Goal: Use online tool/utility: Utilize a website feature to perform a specific function

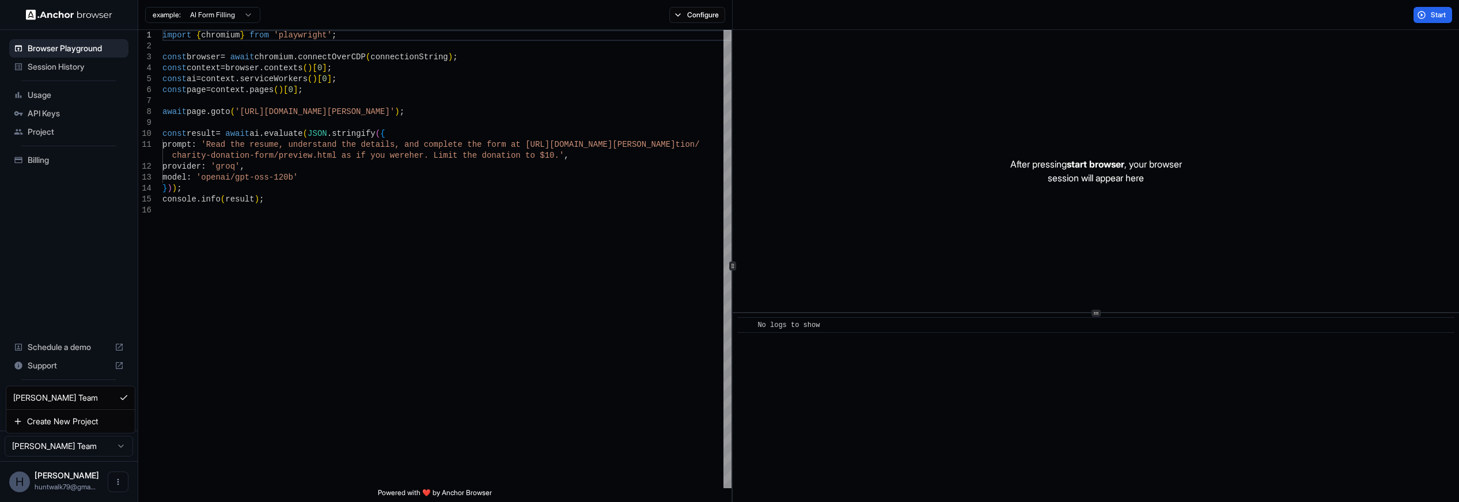
click at [99, 448] on html "Browser Playground Session History Usage API Keys Project Billing Schedule a de…" at bounding box center [729, 251] width 1459 height 502
click at [117, 485] on icon "Open menu" at bounding box center [118, 482] width 9 height 9
click at [76, 303] on div at bounding box center [729, 251] width 1459 height 502
click at [56, 159] on span "Billing" at bounding box center [76, 160] width 96 height 12
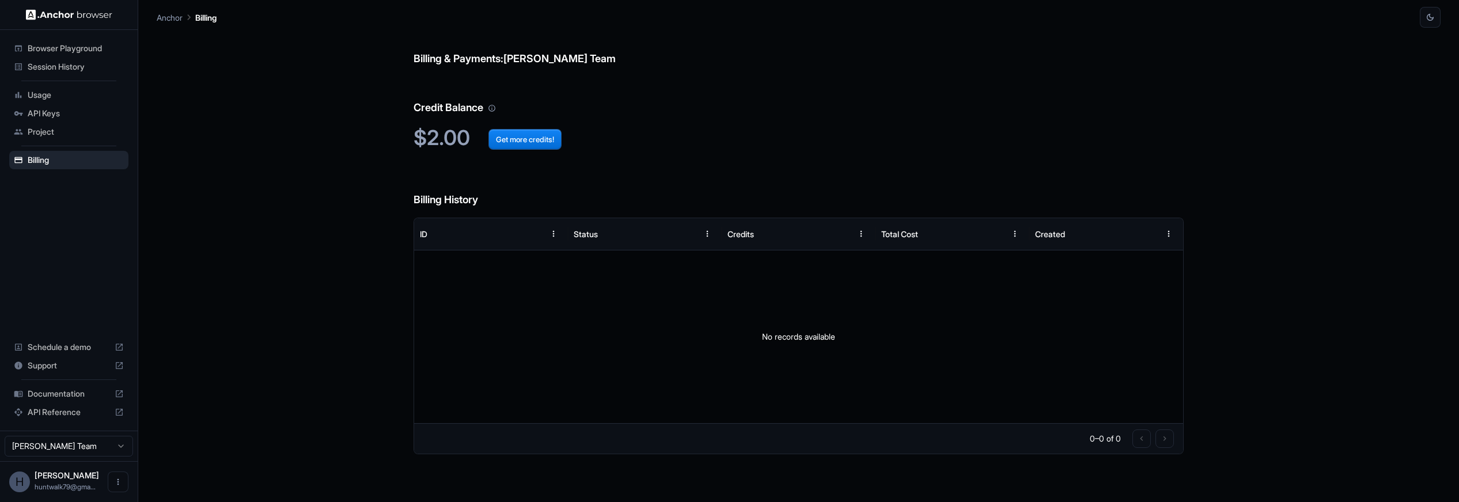
click at [53, 101] on div "Usage" at bounding box center [68, 95] width 119 height 18
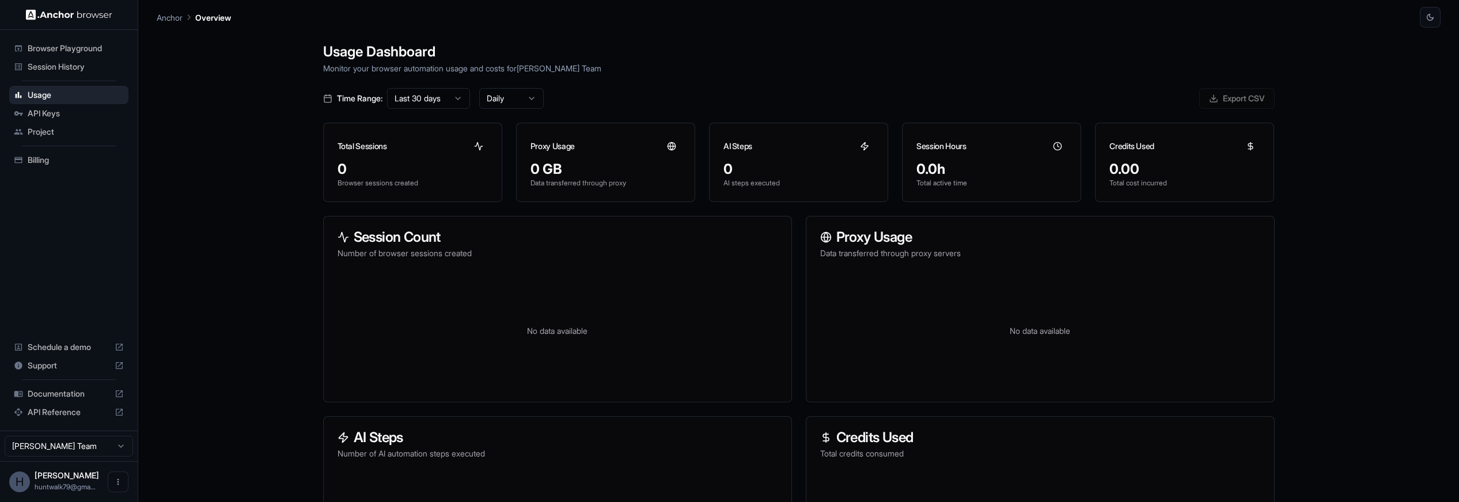
click at [43, 73] on div "Session History" at bounding box center [68, 67] width 119 height 18
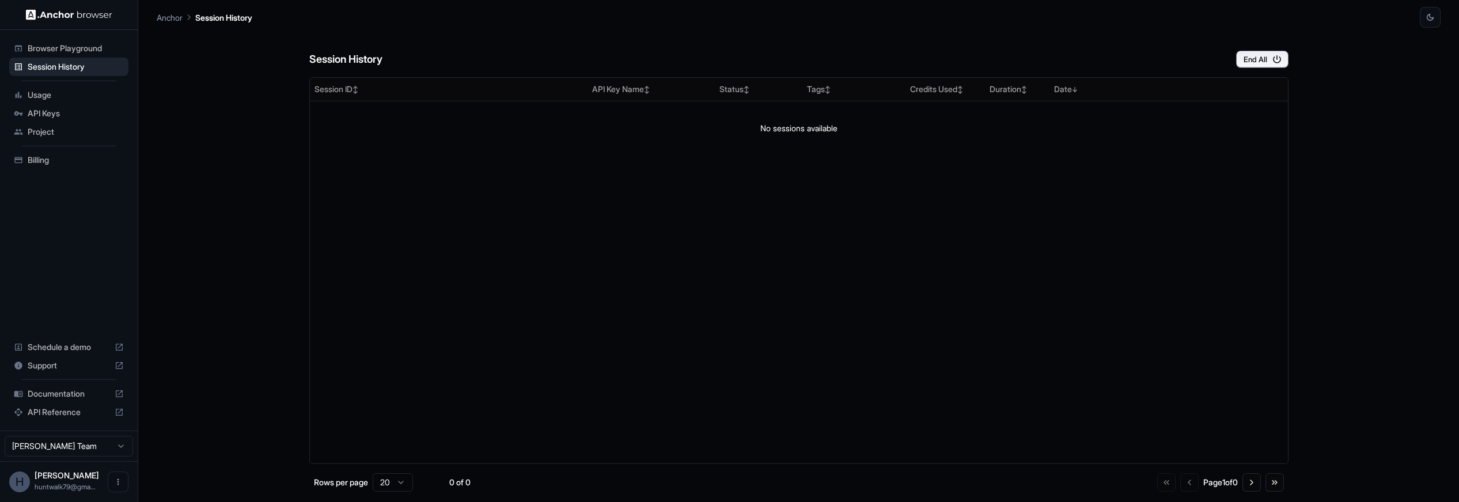
click at [84, 47] on span "Browser Playground" at bounding box center [76, 49] width 96 height 12
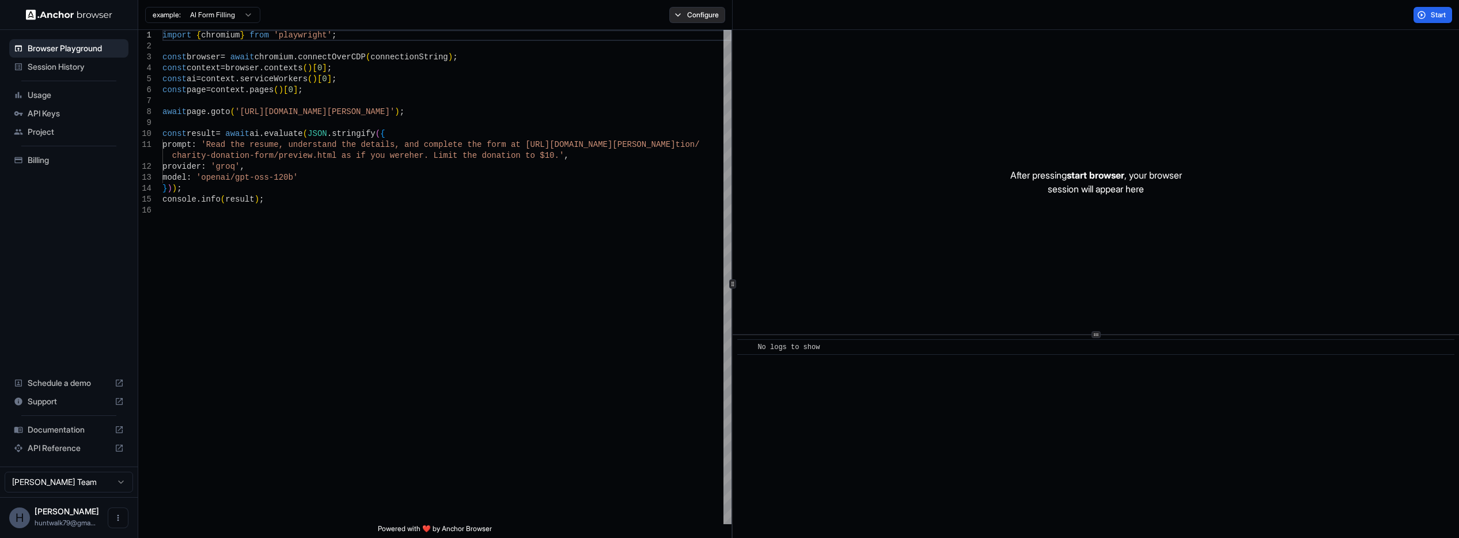
click at [675, 18] on button "Configure" at bounding box center [697, 15] width 56 height 16
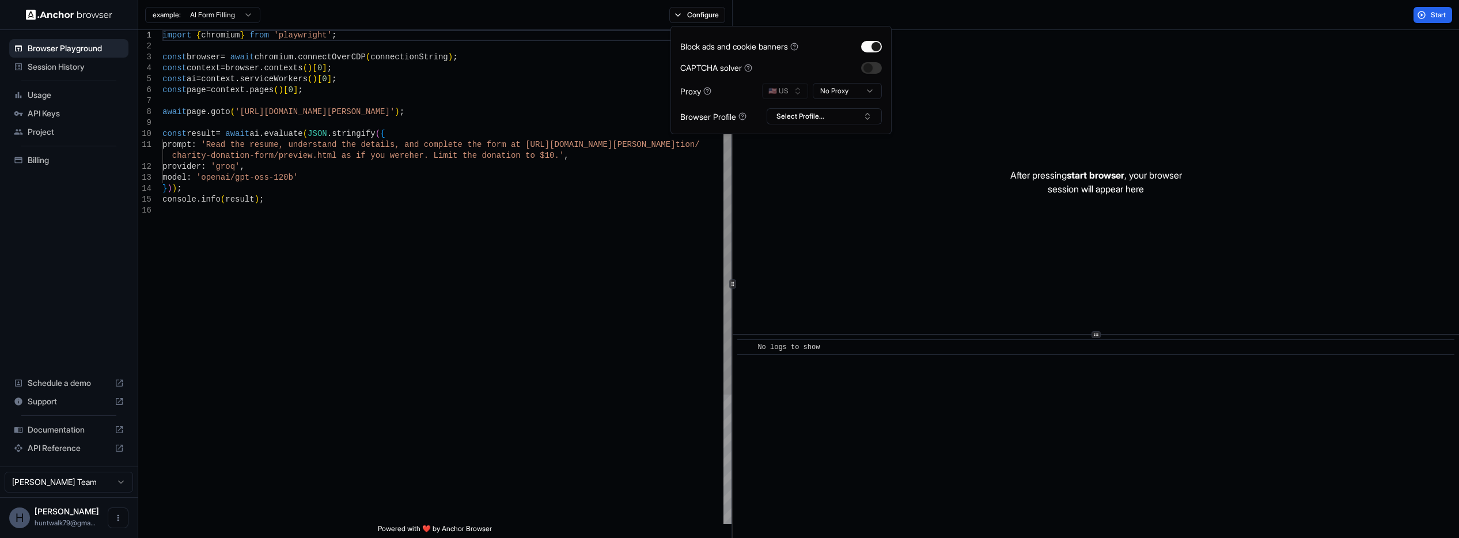
type textarea "**********"
click at [536, 350] on div "import { chromium } from 'playwright' ; const browser = await chromium . connec…" at bounding box center [446, 364] width 569 height 669
